Goal: Information Seeking & Learning: Learn about a topic

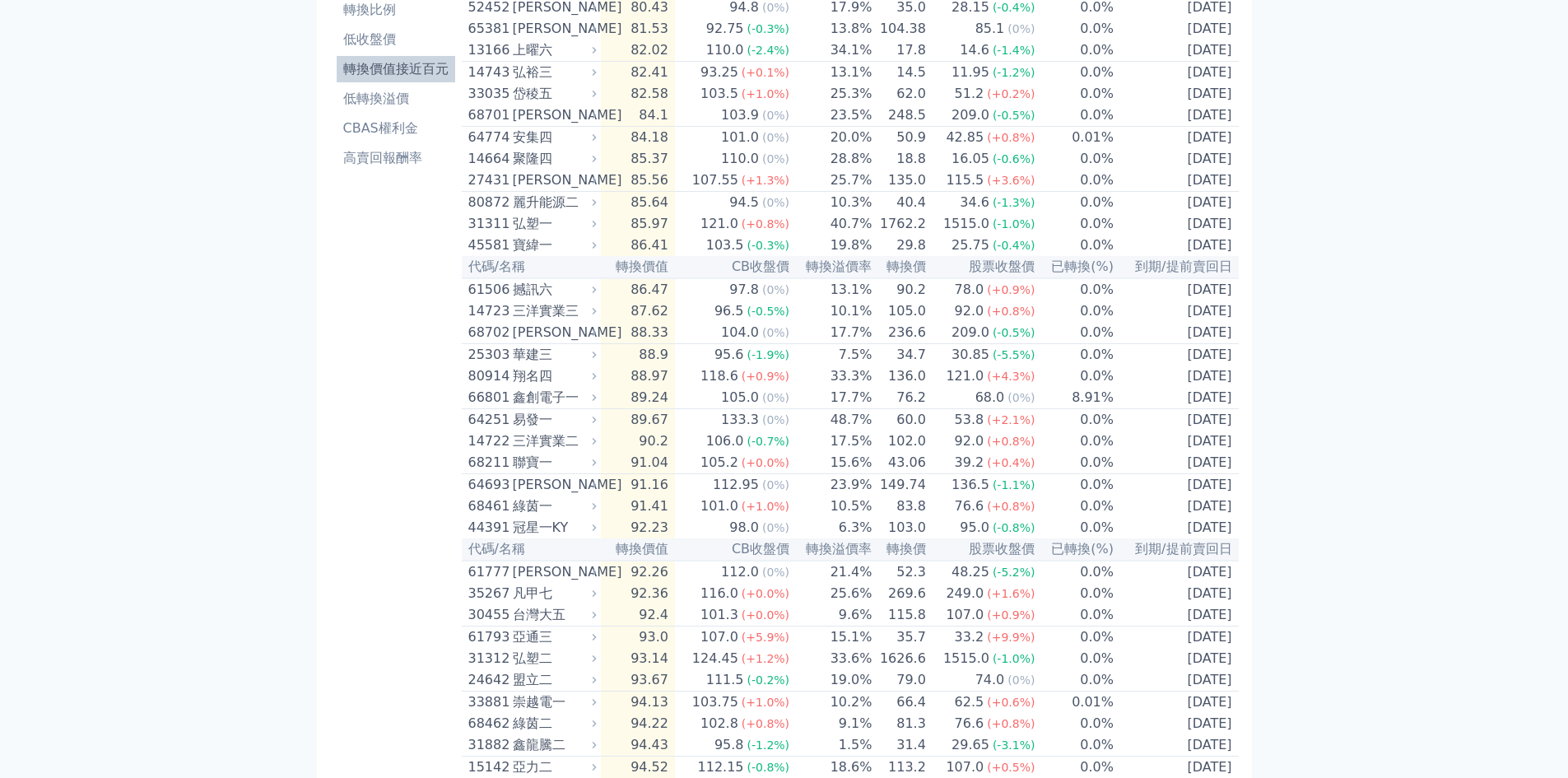
scroll to position [82, 0]
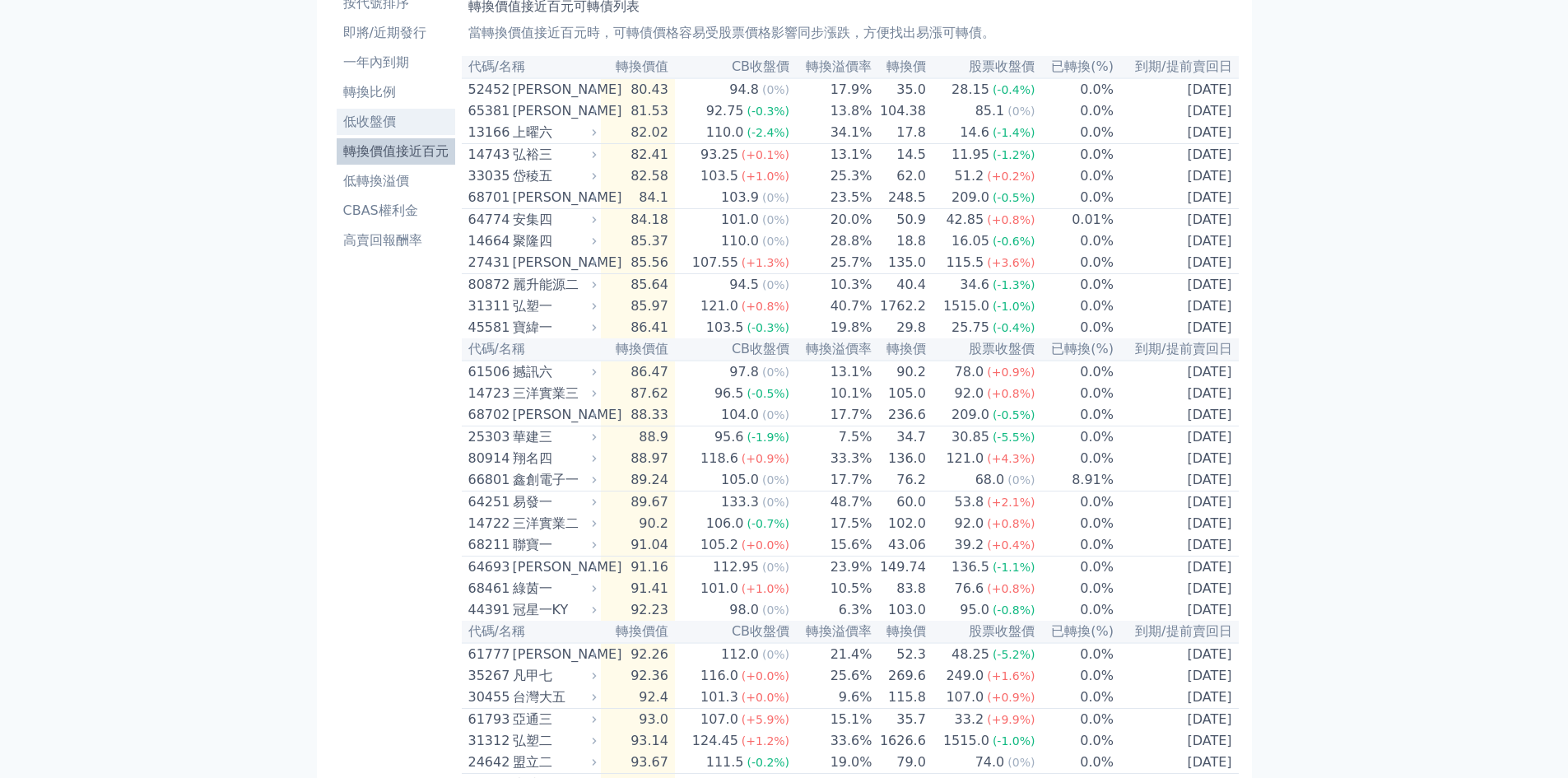
click at [392, 125] on li "低收盤價" at bounding box center [395, 122] width 118 height 20
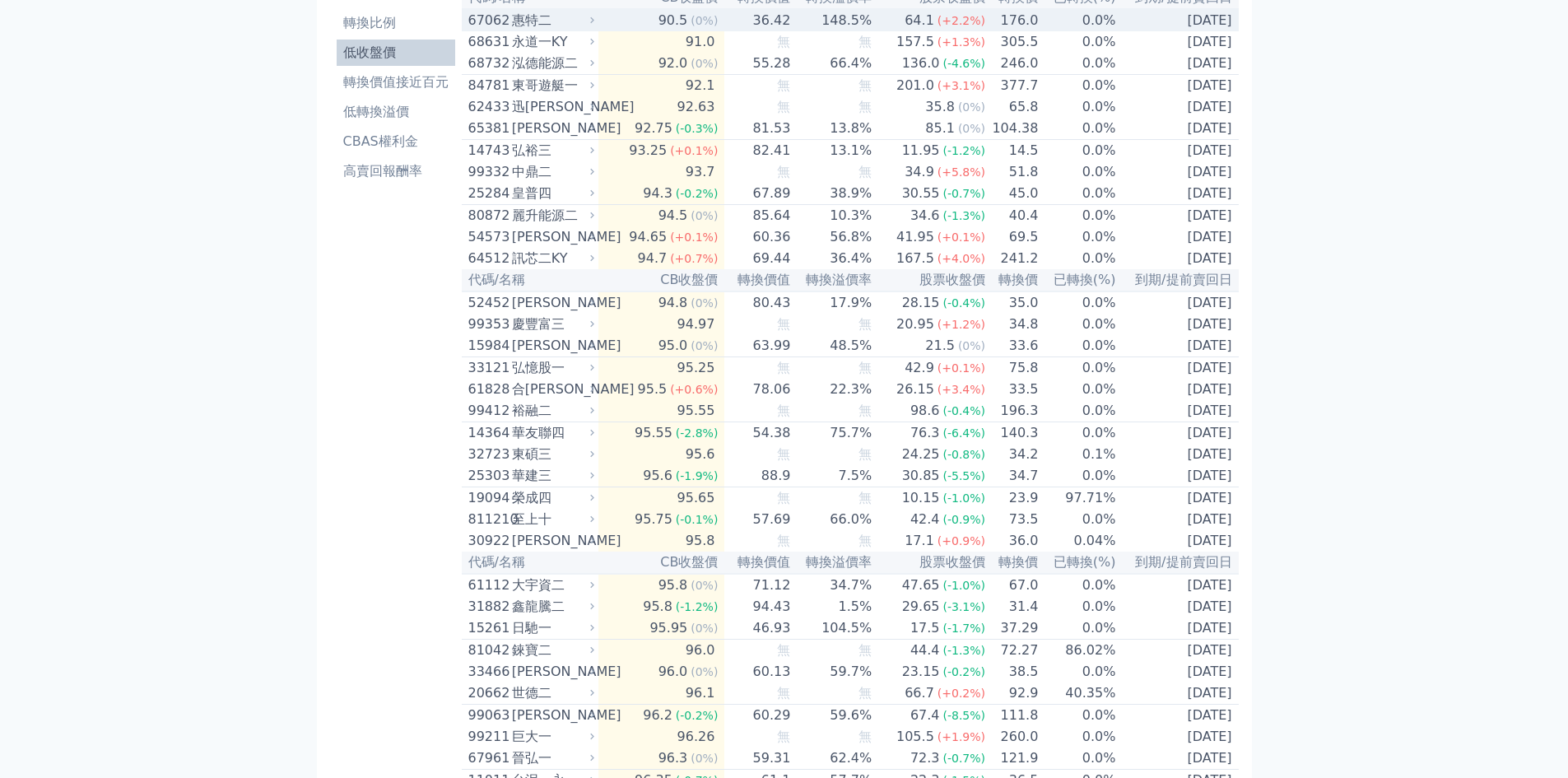
scroll to position [165, 0]
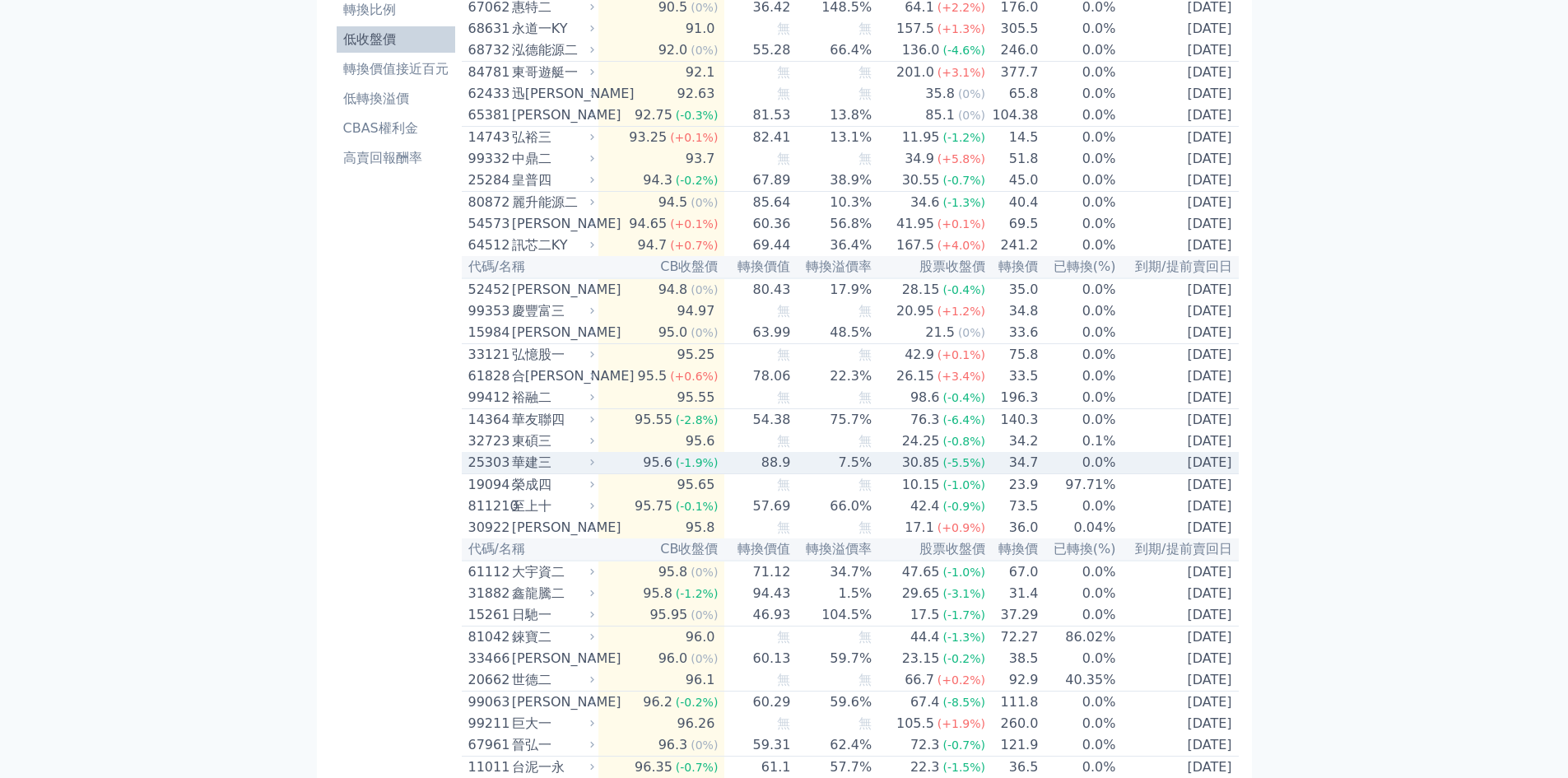
click at [586, 473] on div "華建三" at bounding box center [551, 462] width 79 height 20
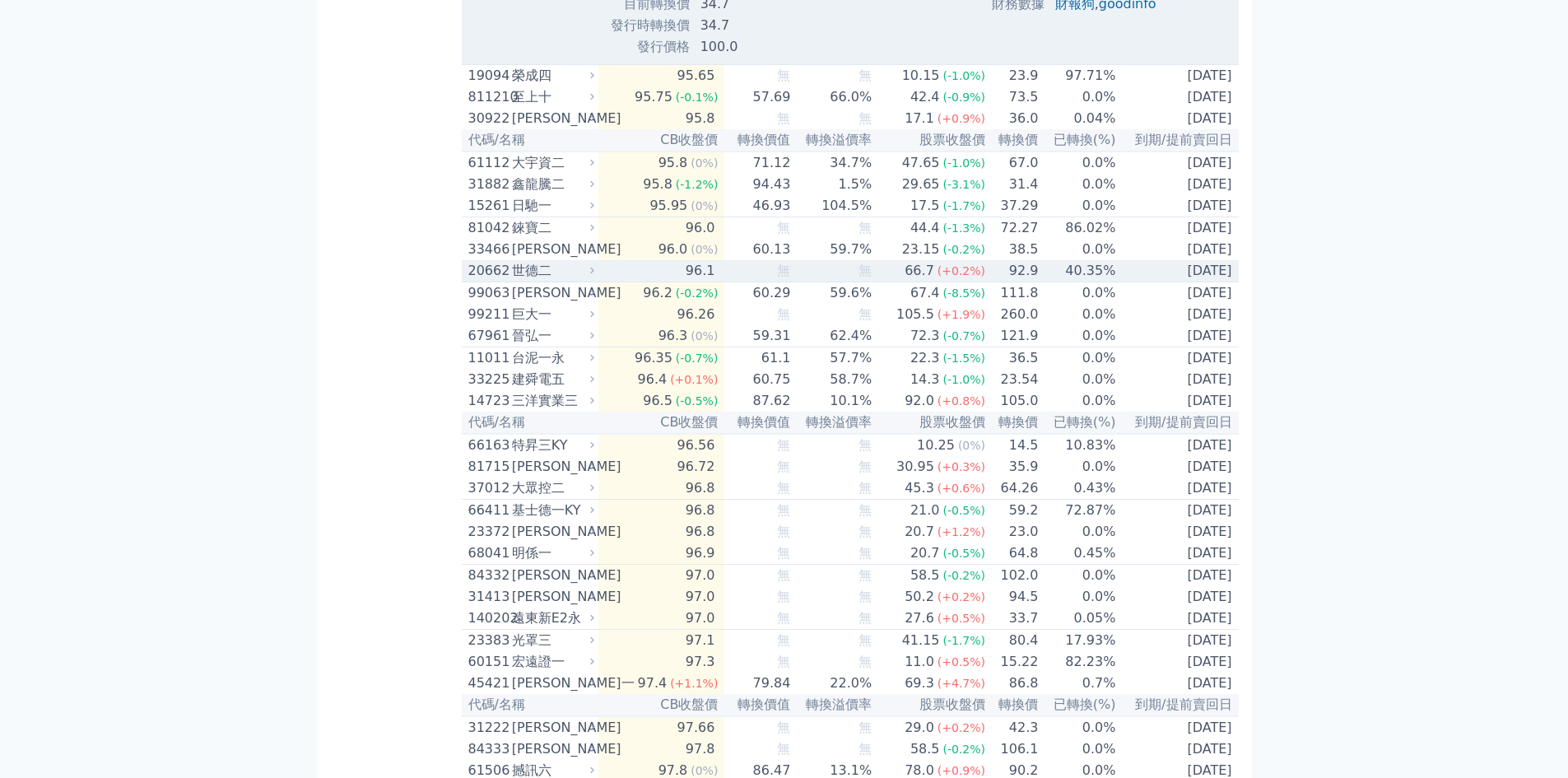
scroll to position [1152, 0]
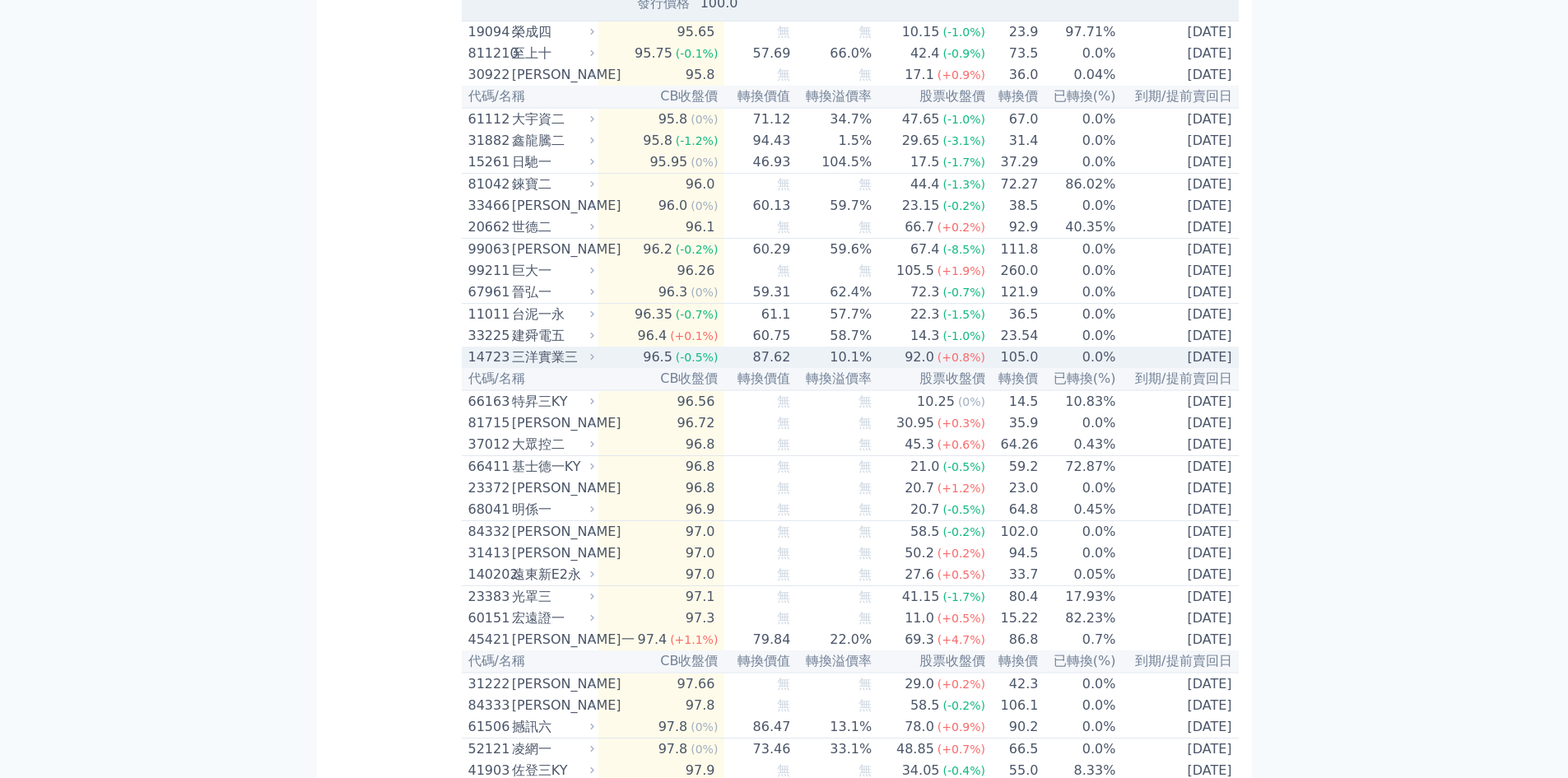
click at [585, 367] on div "三洋實業三" at bounding box center [551, 356] width 79 height 20
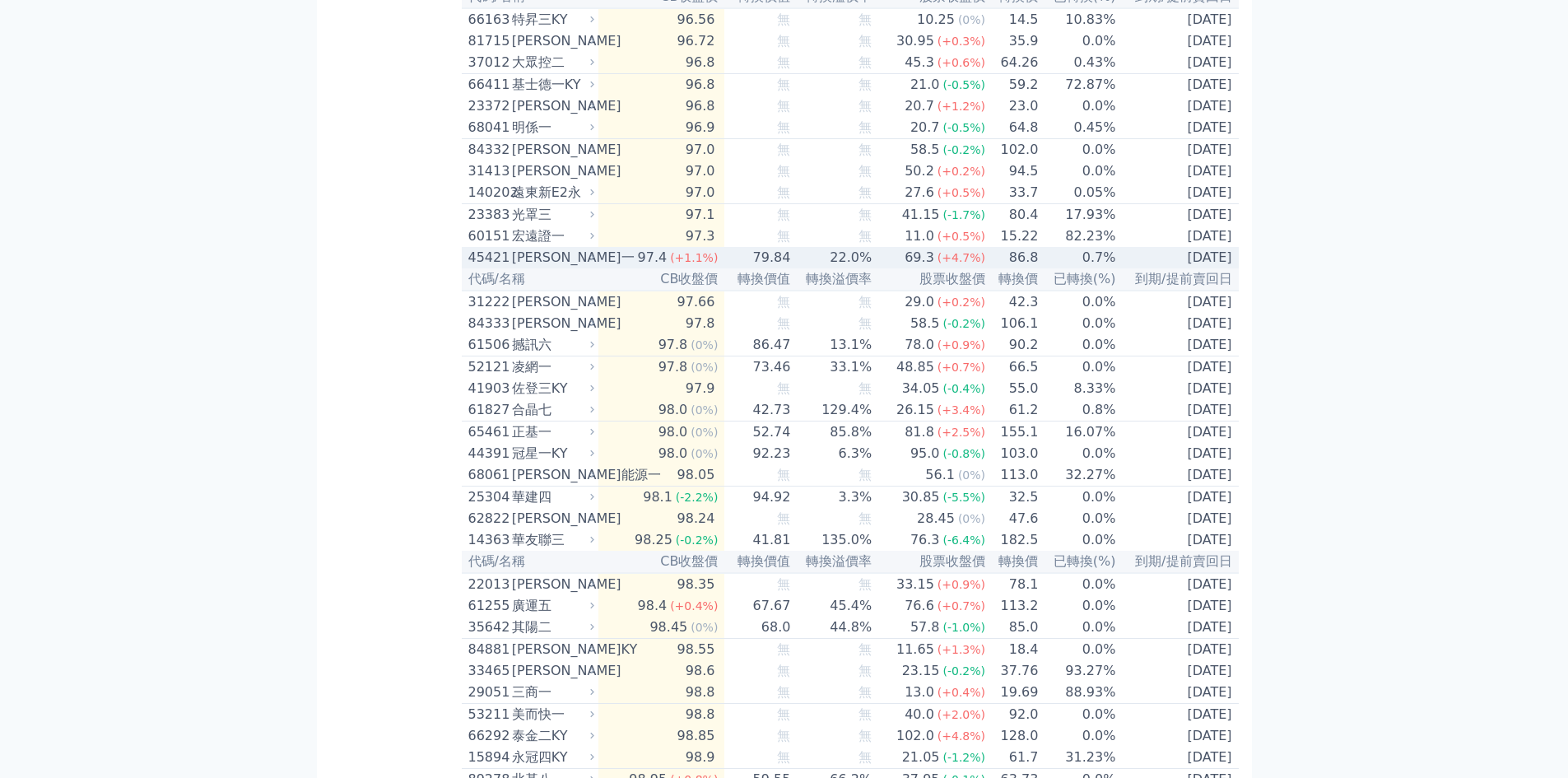
scroll to position [2140, 0]
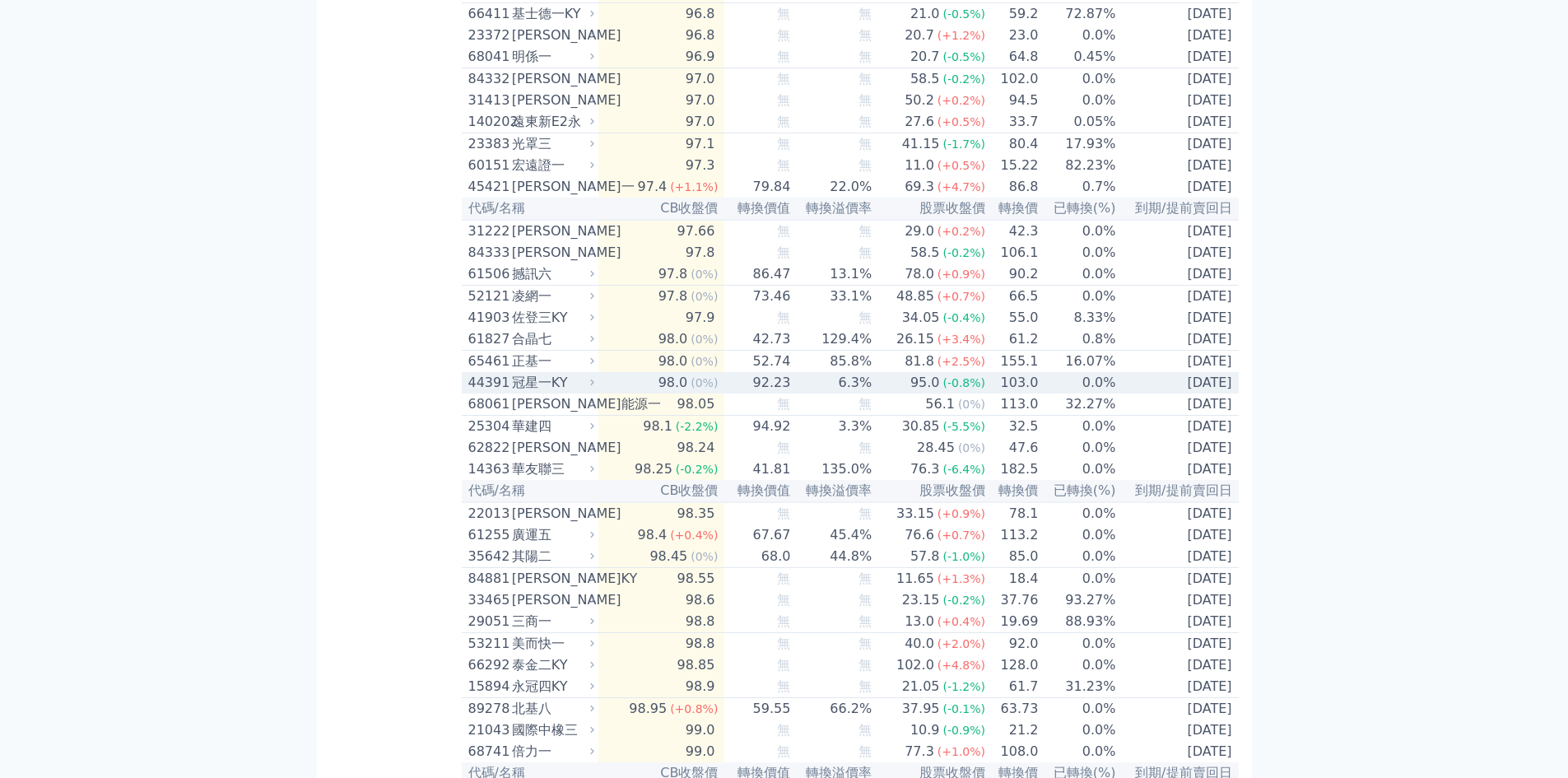
click at [533, 393] on div "冠星一KY" at bounding box center [551, 382] width 79 height 20
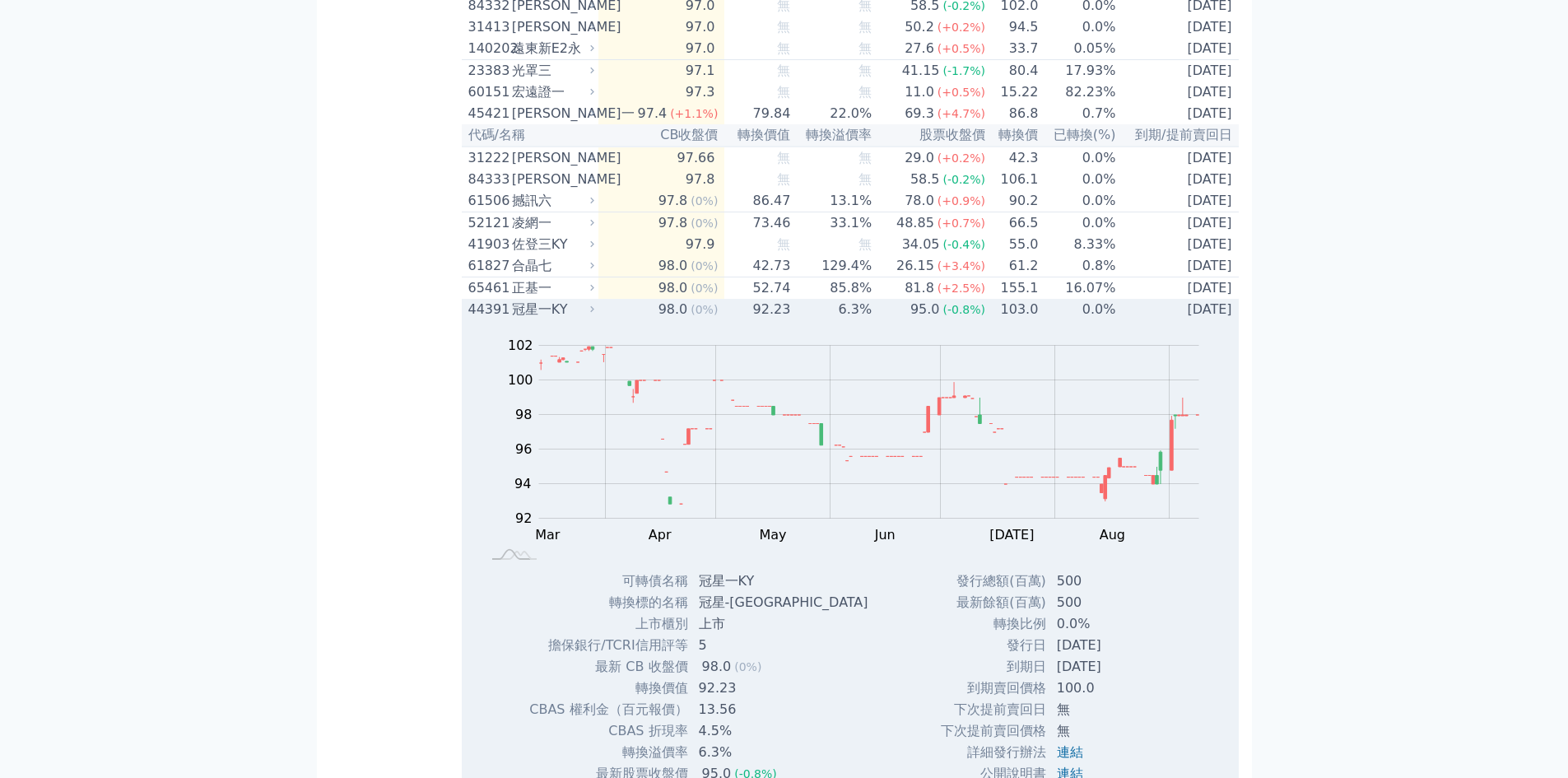
scroll to position [2387, 0]
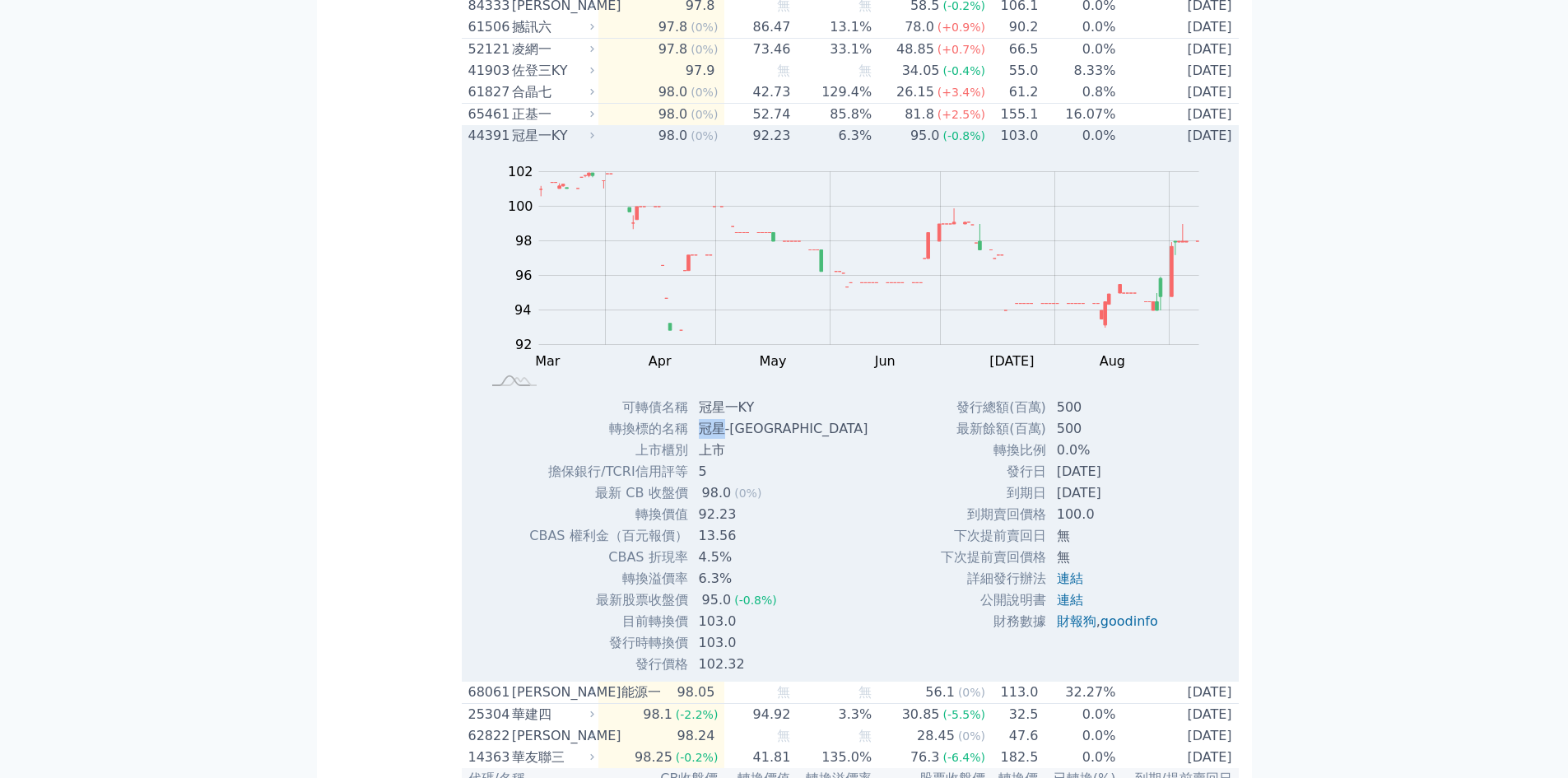
drag, startPoint x: 726, startPoint y: 527, endPoint x: 696, endPoint y: 527, distance: 30.0
click at [696, 440] on td "冠星-[GEOGRAPHIC_DATA]" at bounding box center [785, 429] width 192 height 21
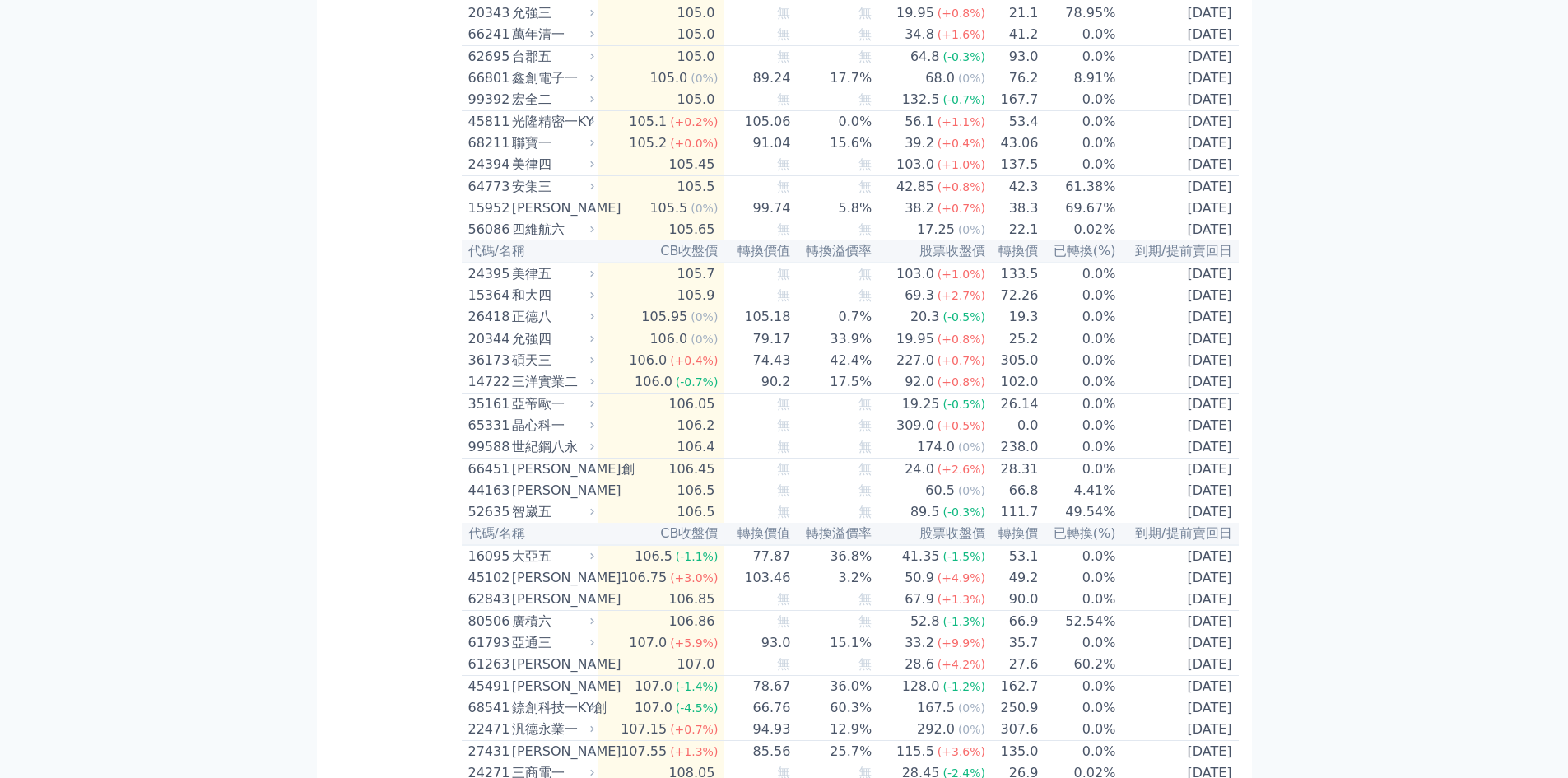
scroll to position [5185, 0]
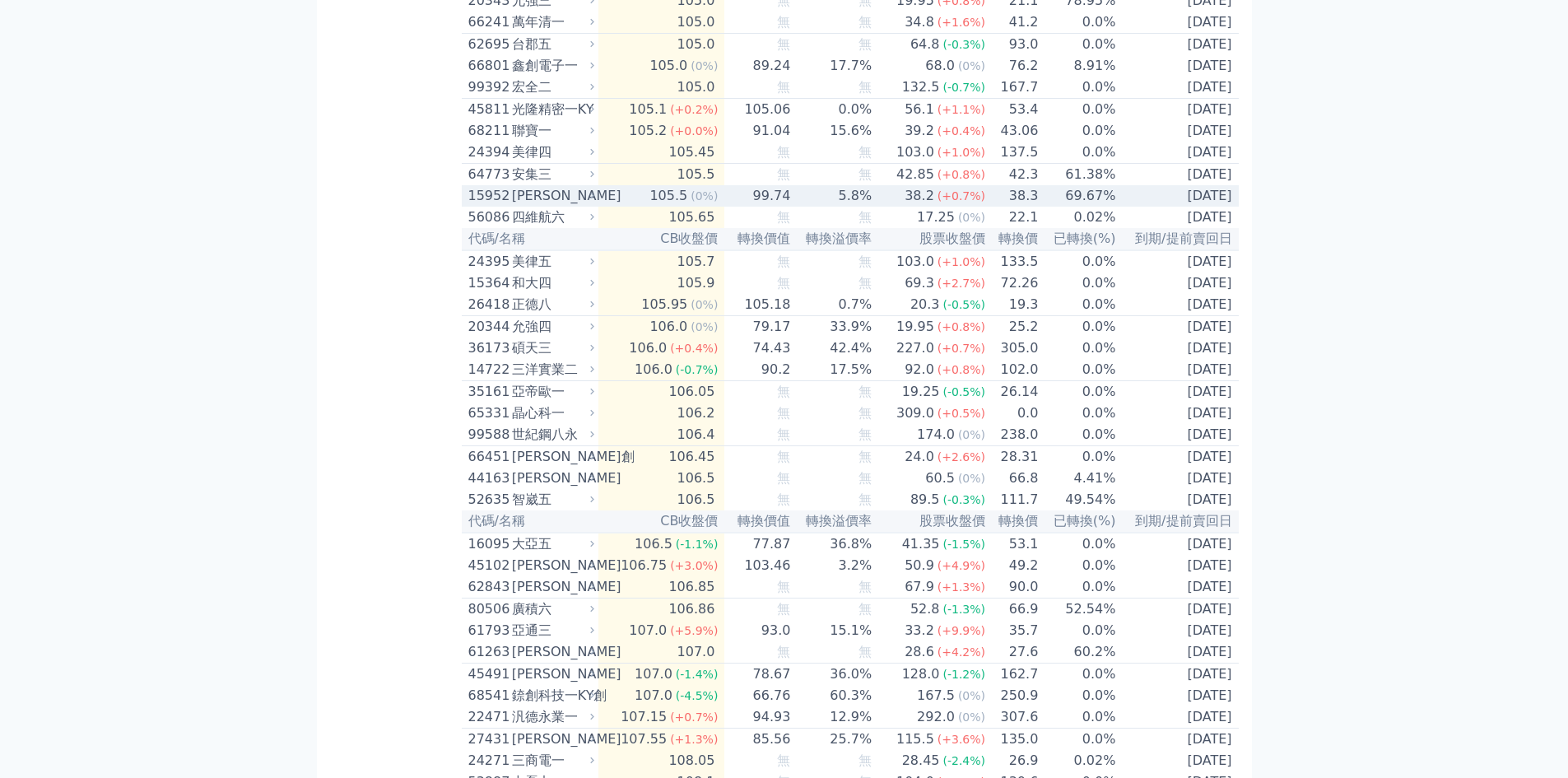
click at [571, 206] on div "[PERSON_NAME]" at bounding box center [551, 196] width 79 height 20
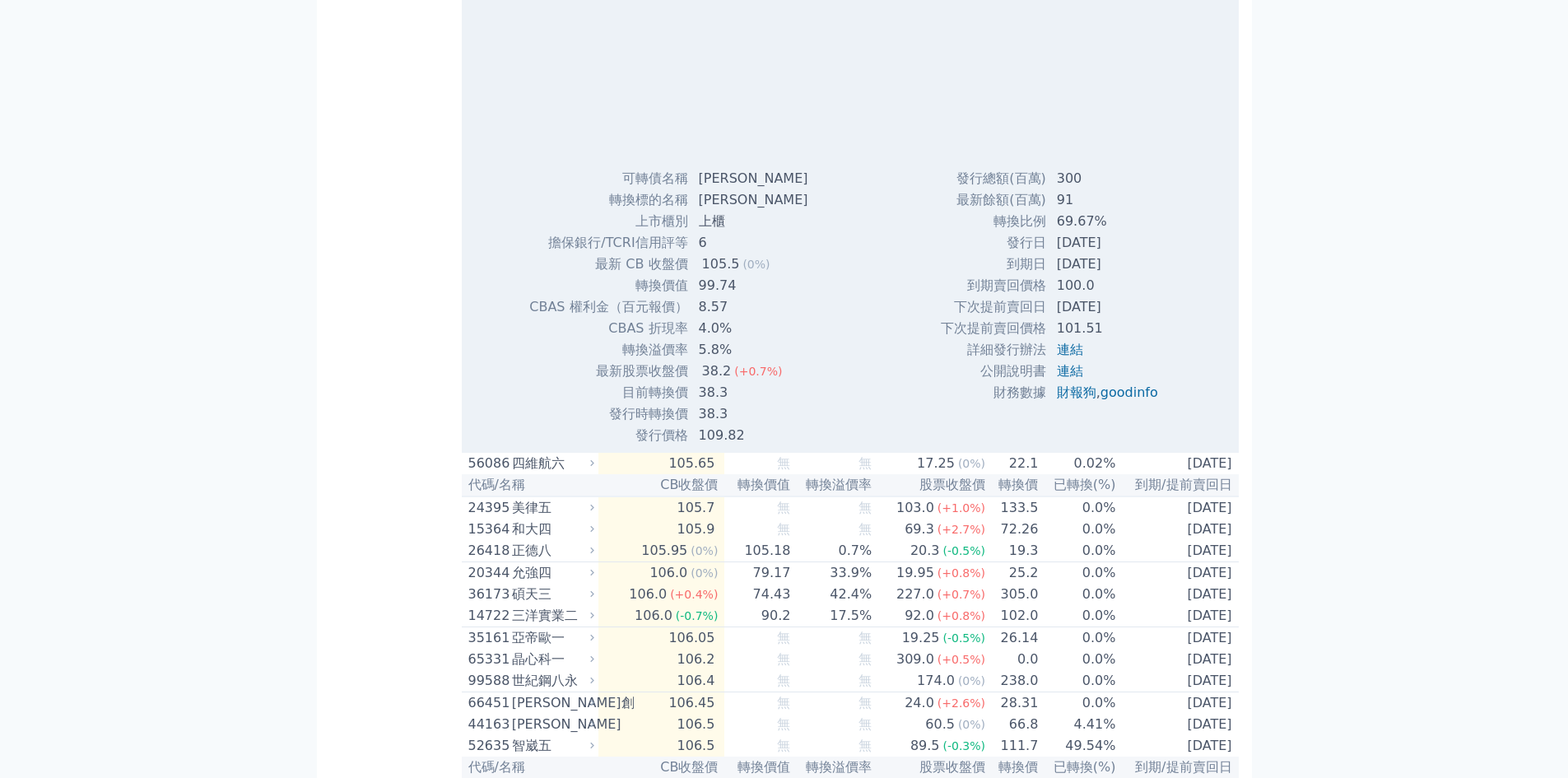
scroll to position [5432, 0]
